Goal: Find specific fact: Find contact information

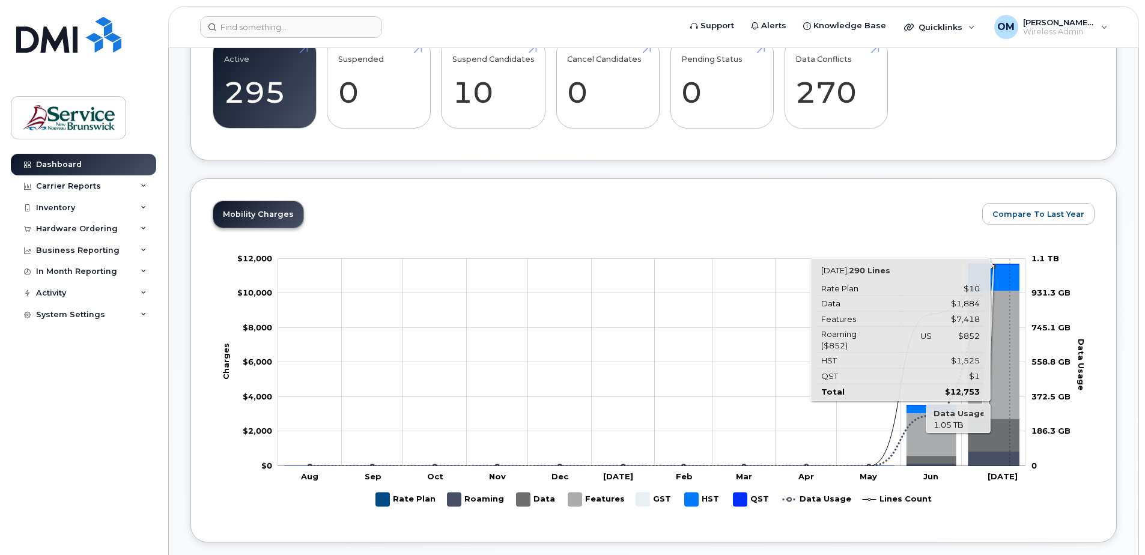
scroll to position [541, 0]
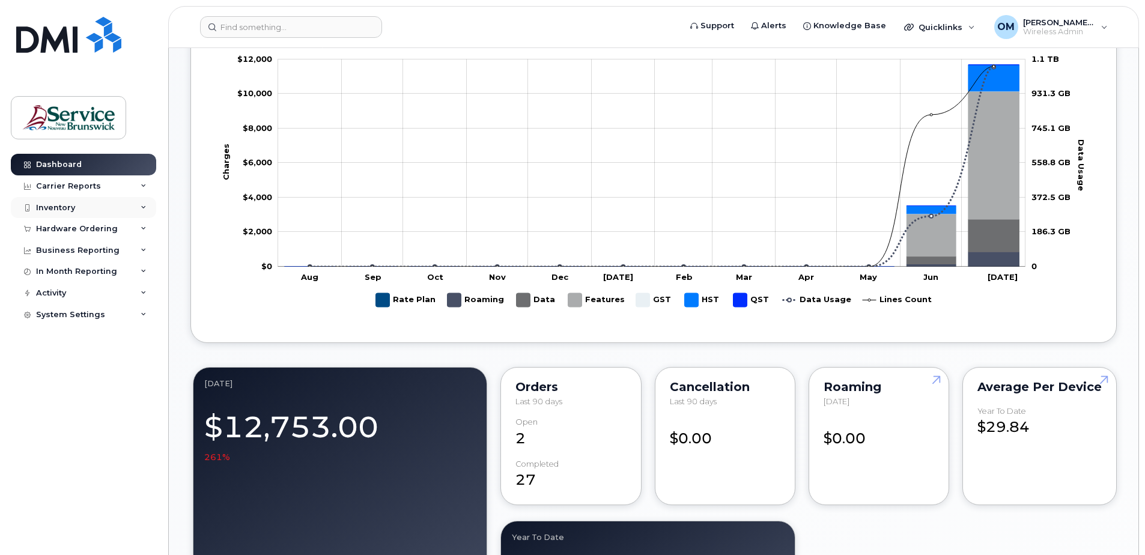
click at [59, 209] on div "Inventory" at bounding box center [55, 208] width 39 height 10
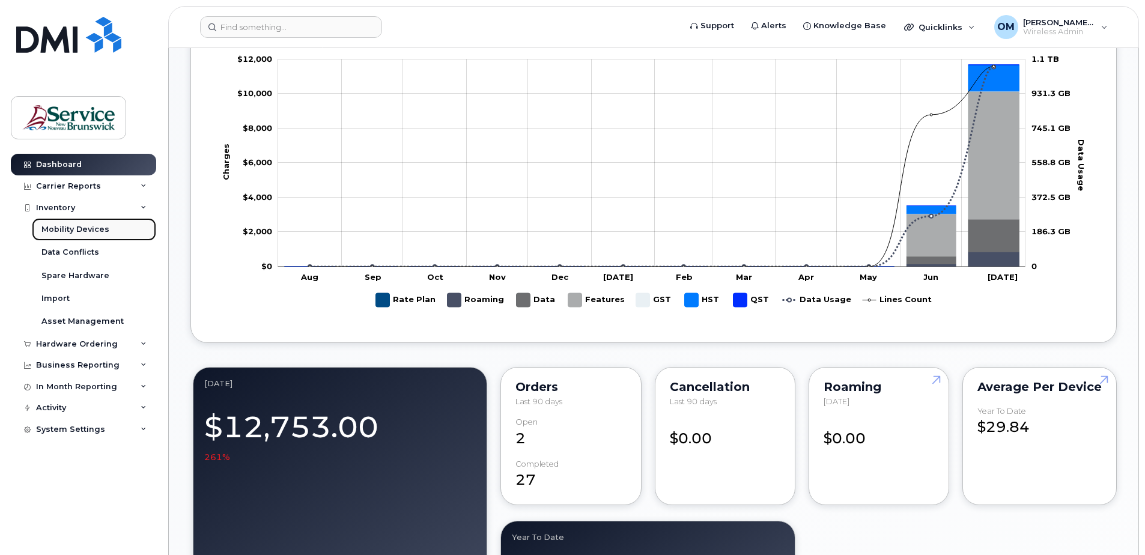
click at [79, 229] on div "Mobility Devices" at bounding box center [75, 229] width 68 height 11
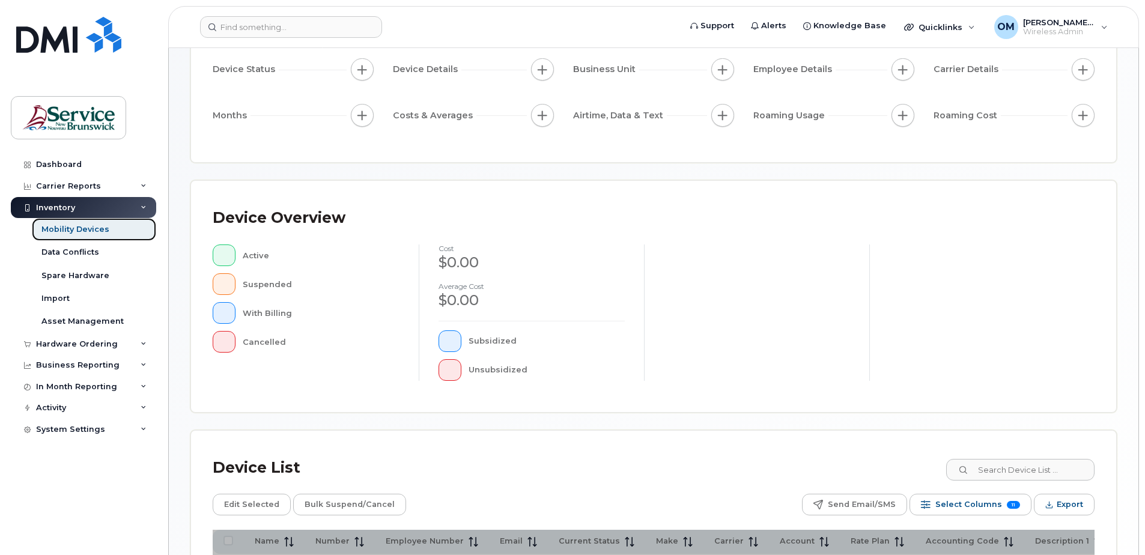
scroll to position [120, 0]
click at [1045, 472] on input at bounding box center [1020, 469] width 150 height 22
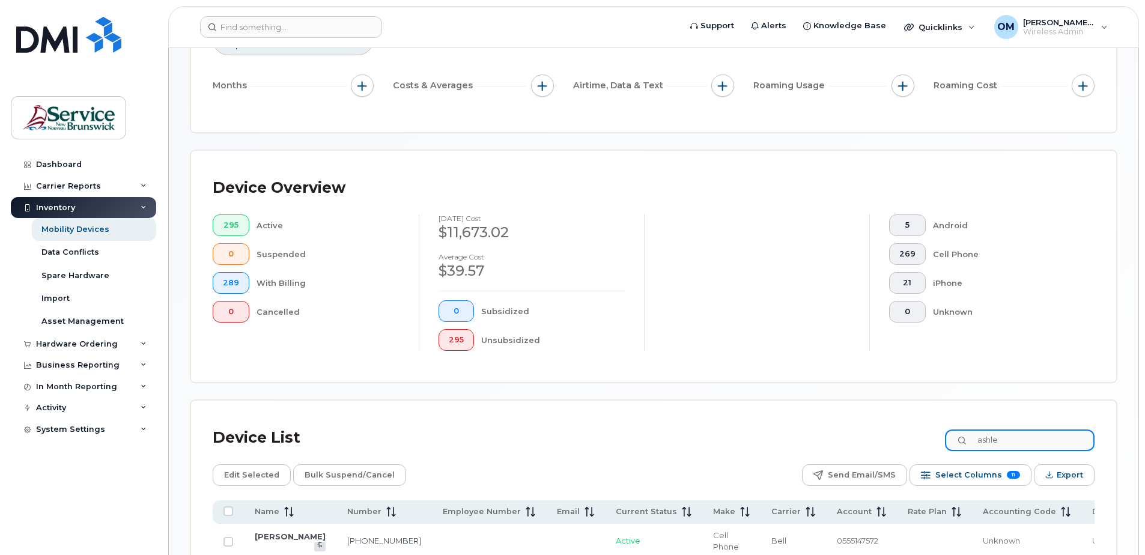
scroll to position [240, 0]
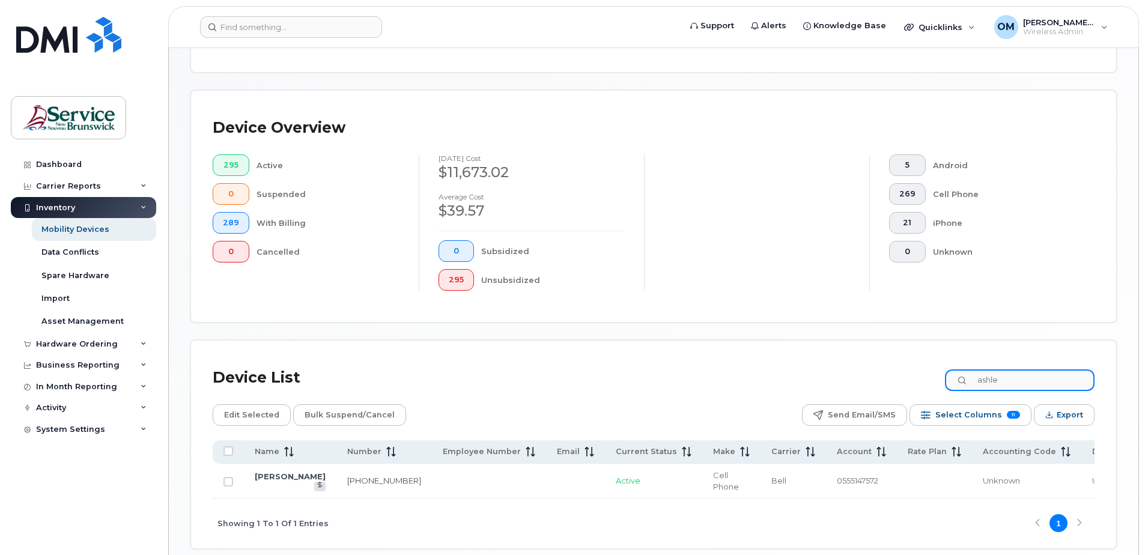
type input "ashle"
drag, startPoint x: 317, startPoint y: 475, endPoint x: 342, endPoint y: 484, distance: 26.8
click at [826, 484] on td "[PHONE_NUMBER]" at bounding box center [861, 481] width 71 height 35
copy link "[PHONE_NUMBER]"
